Goal: Task Accomplishment & Management: Manage account settings

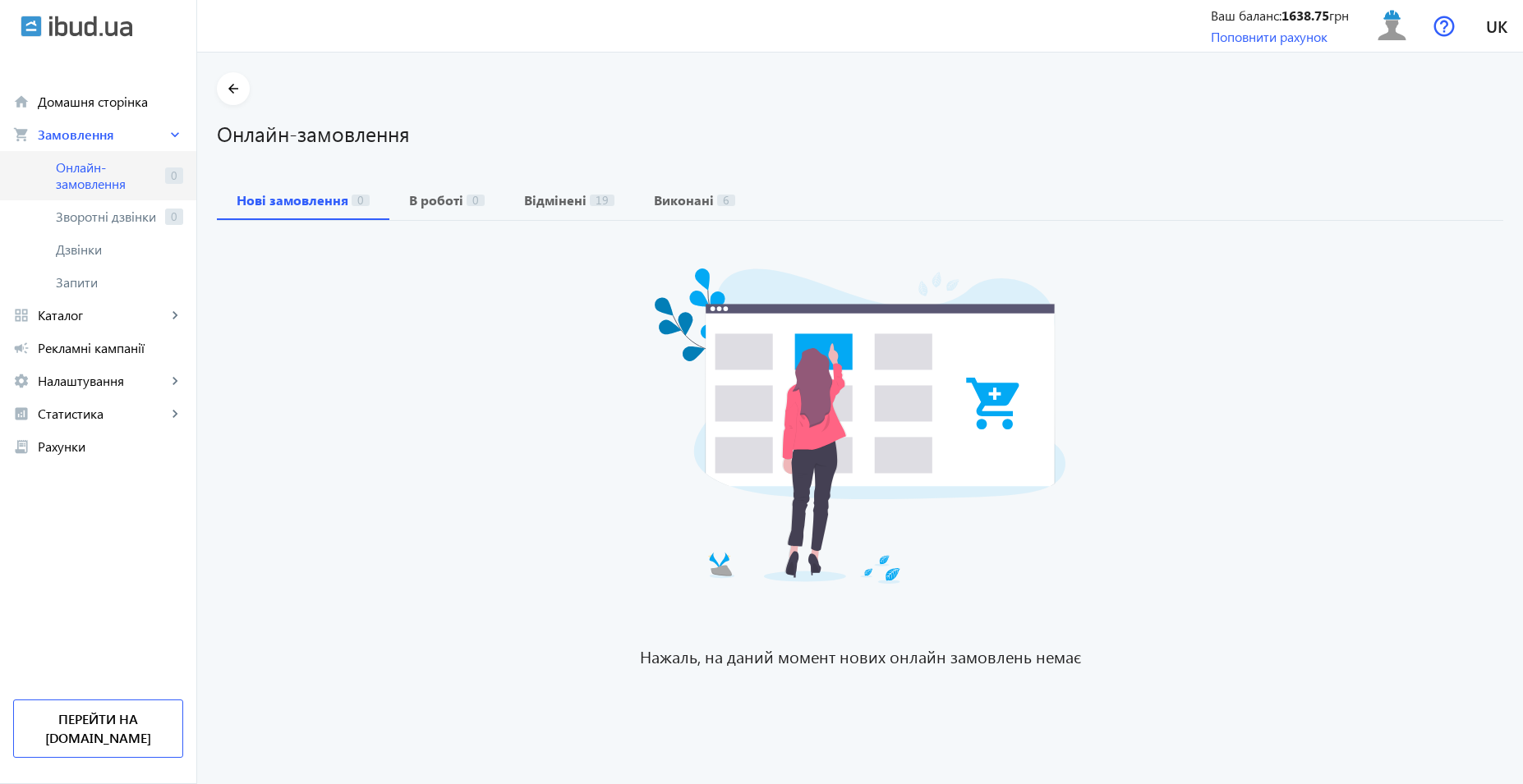
click at [117, 183] on span "Онлайн-замовлення" at bounding box center [107, 176] width 103 height 33
click at [110, 189] on span "Онлайн-замовлення" at bounding box center [107, 176] width 103 height 33
click at [68, 182] on span "Онлайн-замовлення" at bounding box center [107, 176] width 103 height 33
